Goal: Contribute content: Contribute content

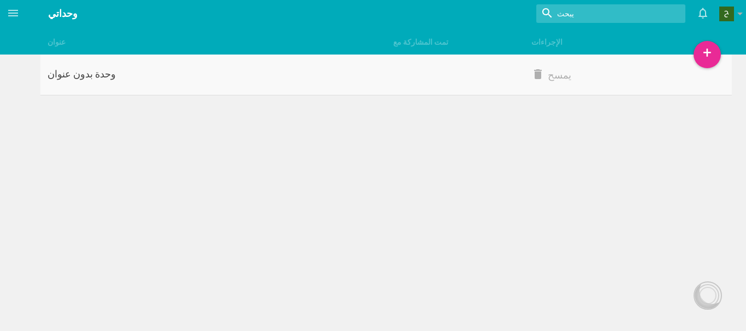
click at [120, 78] on div "وحدة بدون عنوان" at bounding box center [213, 74] width 346 height 13
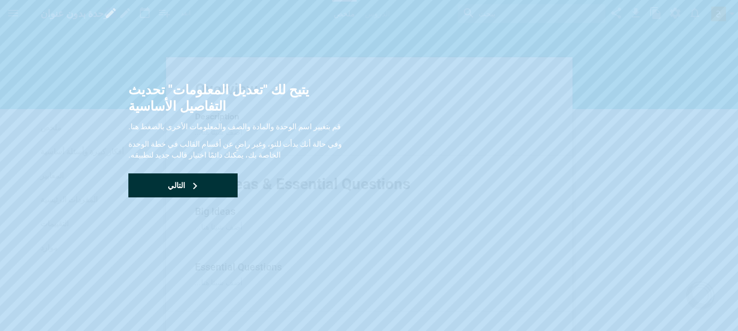
click at [168, 185] on font "التالي" at bounding box center [176, 185] width 17 height 9
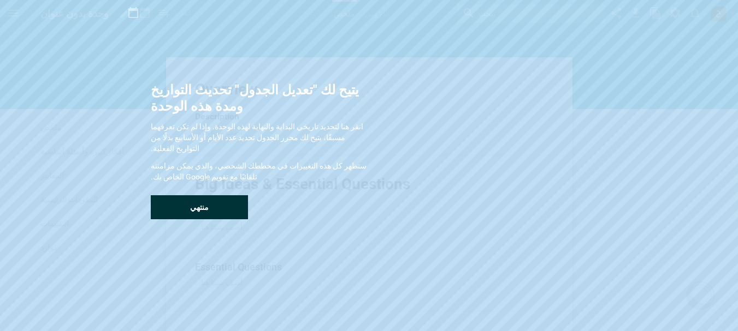
click at [170, 200] on div "منتهي" at bounding box center [199, 207] width 97 height 24
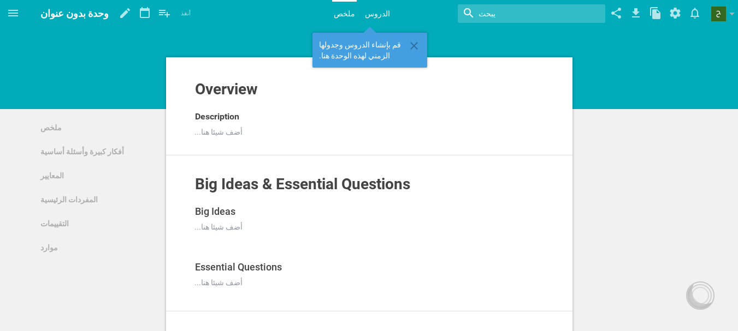
click at [378, 11] on font "الدروس" at bounding box center [377, 13] width 25 height 9
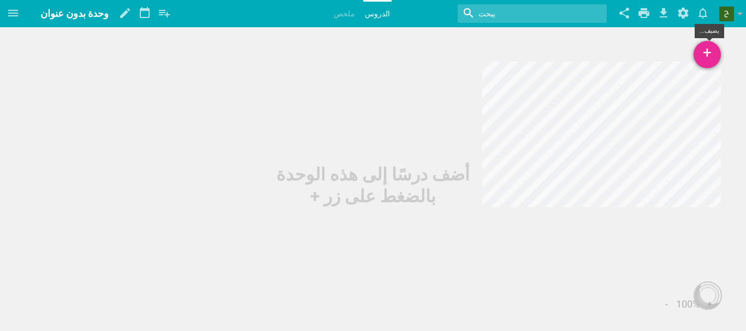
click at [704, 55] on font "+" at bounding box center [707, 53] width 9 height 18
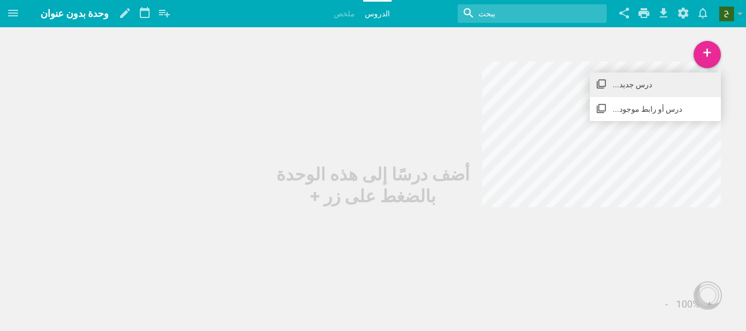
click at [638, 86] on font "درس جديد..." at bounding box center [632, 84] width 39 height 9
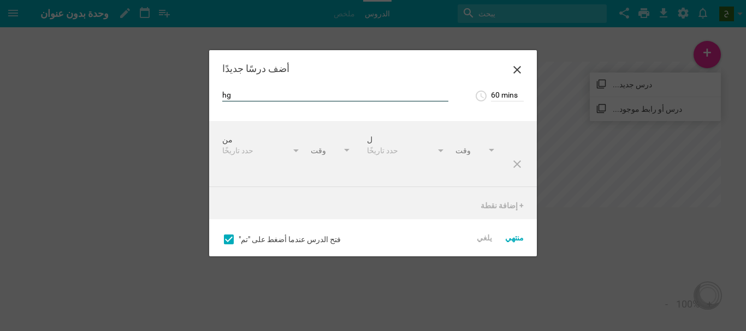
type input "h"
type input "الله ربي"
click at [520, 238] on font "منتهي" at bounding box center [514, 238] width 19 height 9
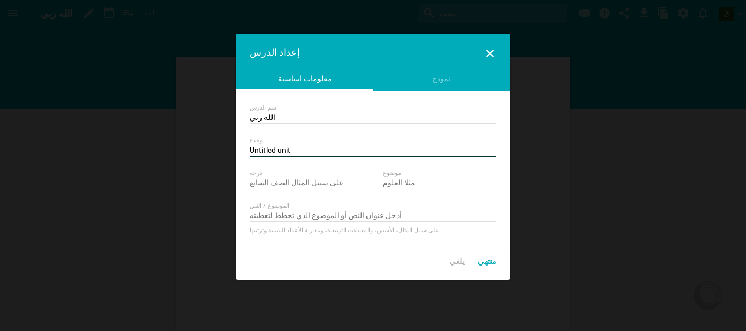
click at [310, 150] on input "Untitled unit" at bounding box center [373, 151] width 247 height 11
type input "U"
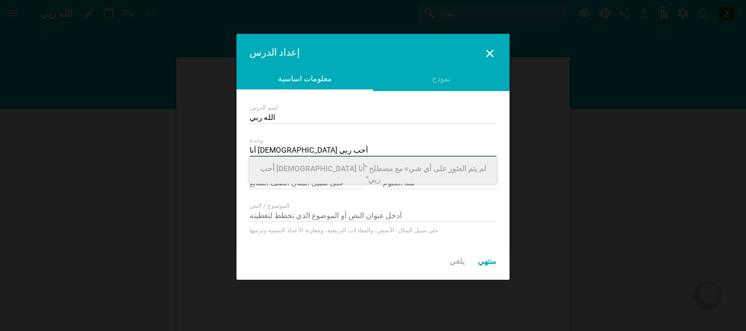
type input "أنا [DEMOGRAPHIC_DATA] أحب ربي"
click at [386, 213] on input "text" at bounding box center [373, 216] width 247 height 11
click at [429, 162] on div "لم يتم العثور على أي شيء مع مصطلح "أنا [DEMOGRAPHIC_DATA] أحب ربي"" at bounding box center [373, 170] width 247 height 27
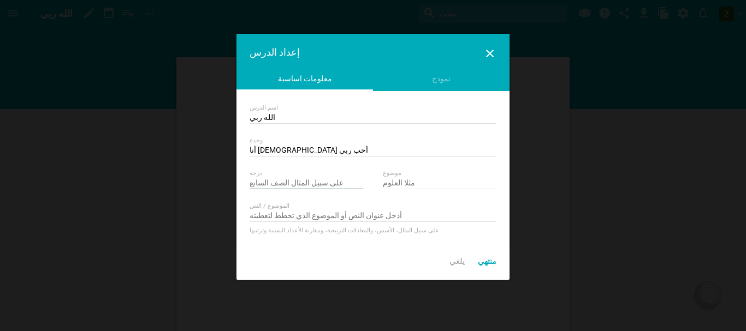
click at [308, 181] on input "text" at bounding box center [307, 184] width 114 height 11
type input "الصف الأول"
click at [400, 180] on input "text" at bounding box center [440, 184] width 114 height 11
type input "التربية [DEMOGRAPHIC_DATA]"
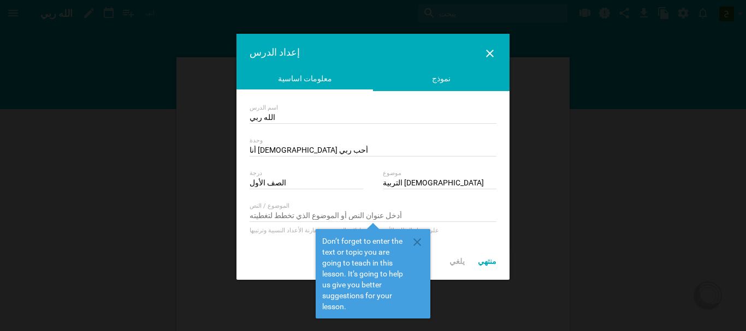
click at [424, 84] on div "نموذج" at bounding box center [441, 81] width 137 height 16
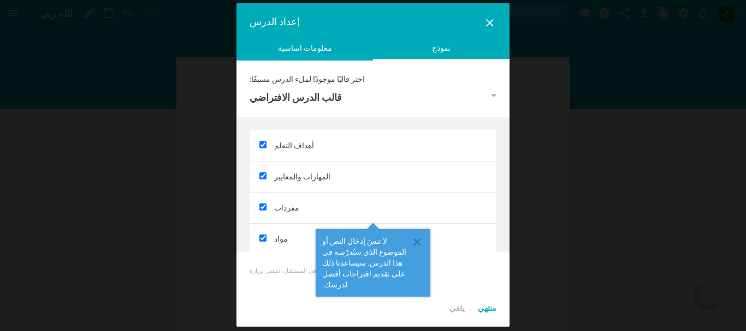
click at [338, 46] on div "معلومات اساسية" at bounding box center [304, 51] width 137 height 16
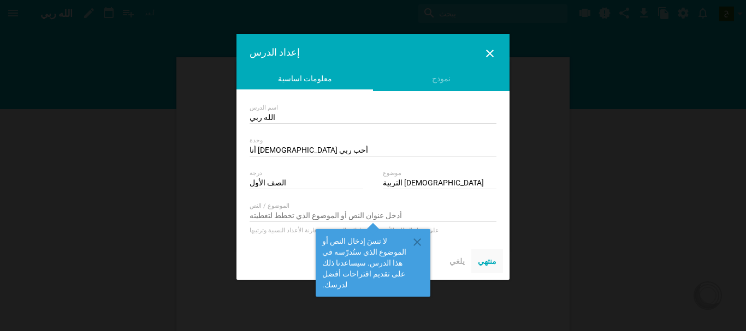
click at [487, 268] on div "منتهي" at bounding box center [487, 262] width 32 height 24
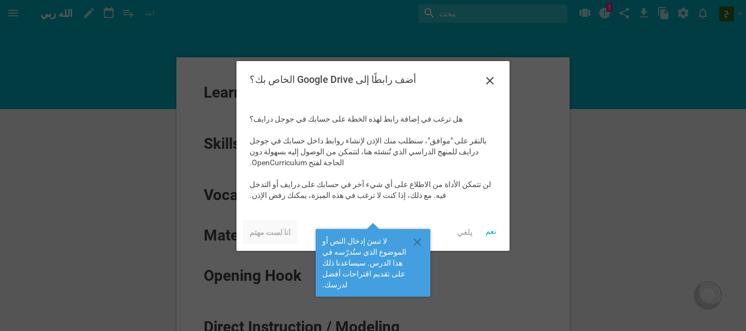
click at [263, 228] on font "انا لست مهتم" at bounding box center [270, 232] width 41 height 9
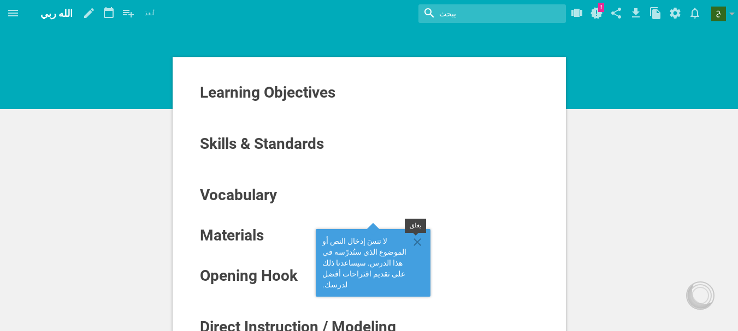
click at [422, 241] on icon at bounding box center [417, 242] width 13 height 13
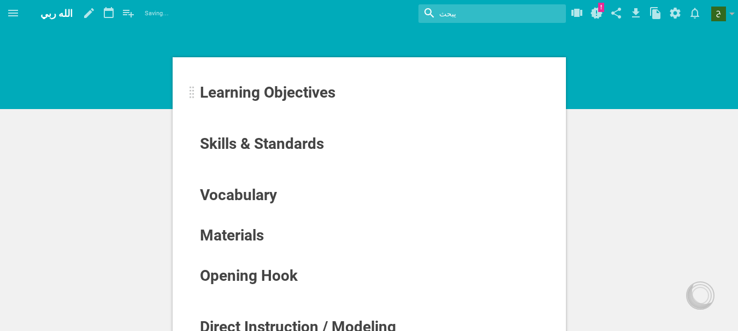
click at [290, 95] on span "Learning Objectives" at bounding box center [267, 93] width 135 height 18
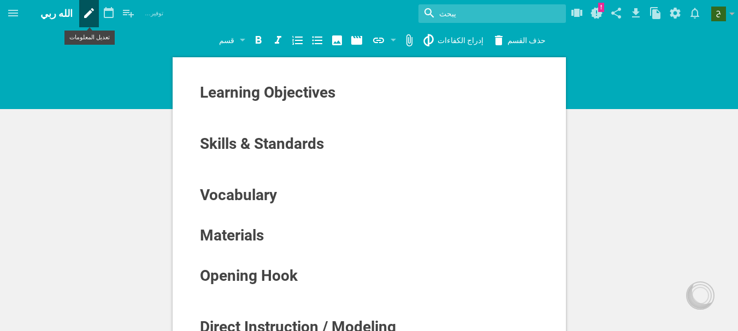
click at [79, 16] on icon at bounding box center [89, 13] width 20 height 26
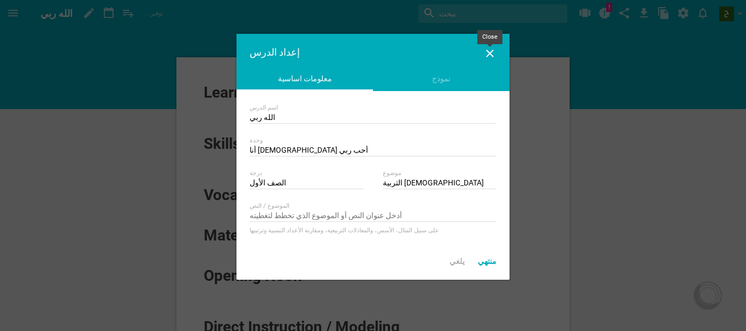
click at [488, 53] on icon at bounding box center [489, 53] width 13 height 13
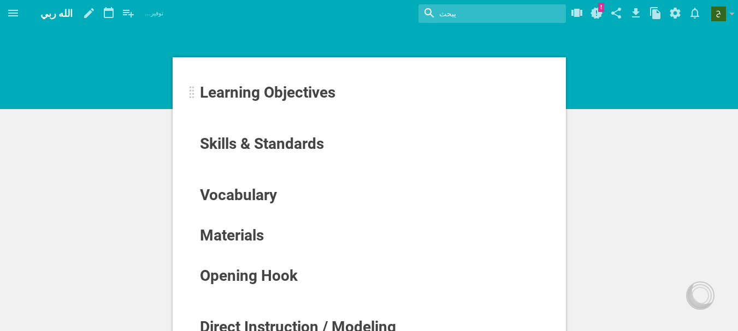
click at [305, 92] on span "Learning Objectives" at bounding box center [267, 93] width 135 height 18
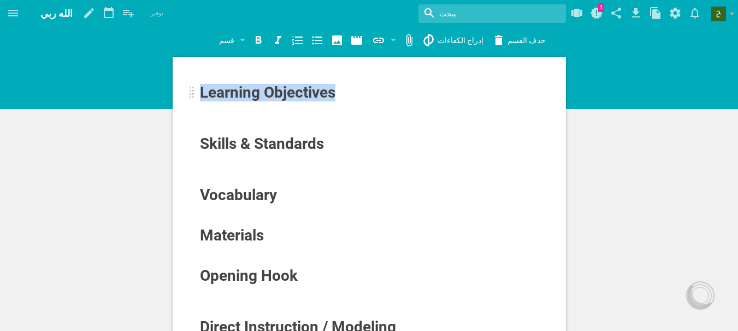
click at [305, 92] on span "Learning Objectives" at bounding box center [267, 93] width 135 height 18
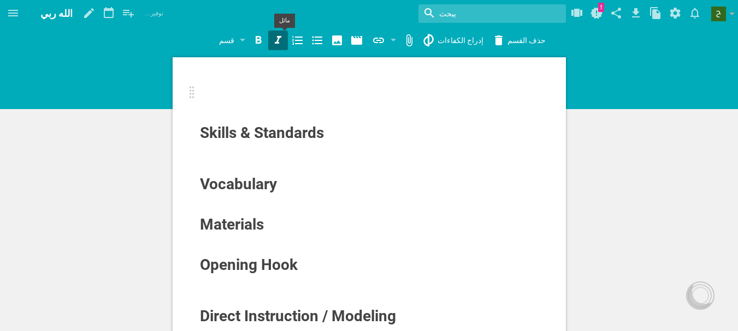
click at [283, 40] on icon at bounding box center [277, 40] width 13 height 13
click at [248, 37] on div "قسم" at bounding box center [231, 41] width 35 height 20
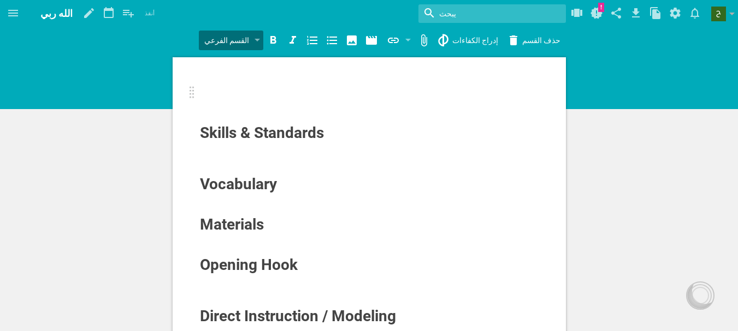
click at [263, 87] on div "بيت مخطط مكتباتي منهجي الدراسي ملفاتي الله ربي أنقذ مفضلاتي مكتبة اخرى... لم يت…" at bounding box center [369, 165] width 738 height 331
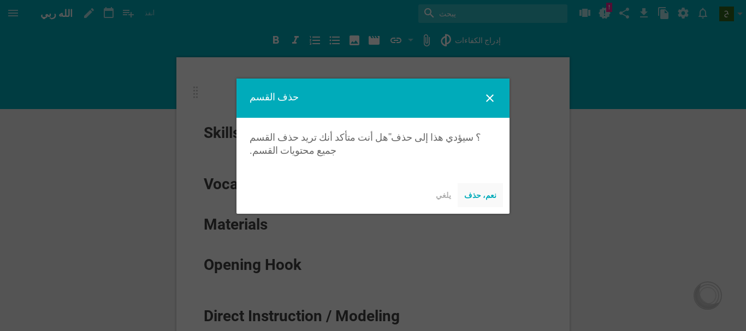
click at [479, 196] on font "نعم، حذف" at bounding box center [480, 195] width 32 height 9
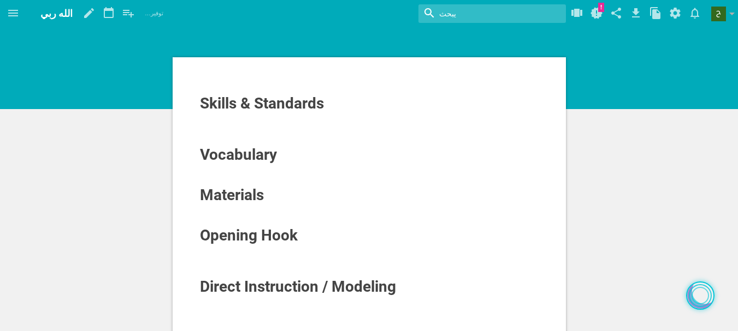
click at [699, 289] on div at bounding box center [699, 295] width 17 height 17
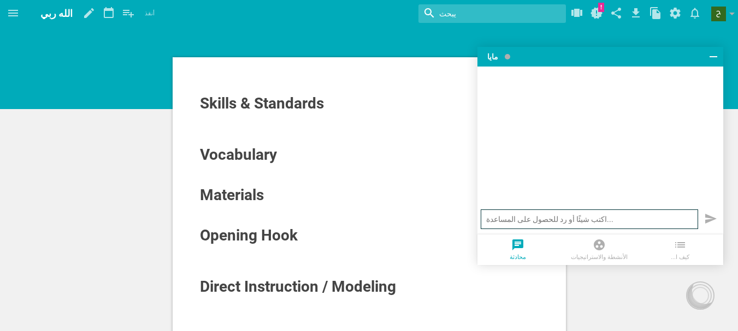
click at [624, 222] on input "text" at bounding box center [589, 220] width 217 height 20
type input "اريد ان اكتب اسم ال"
